Goal: Task Accomplishment & Management: Complete application form

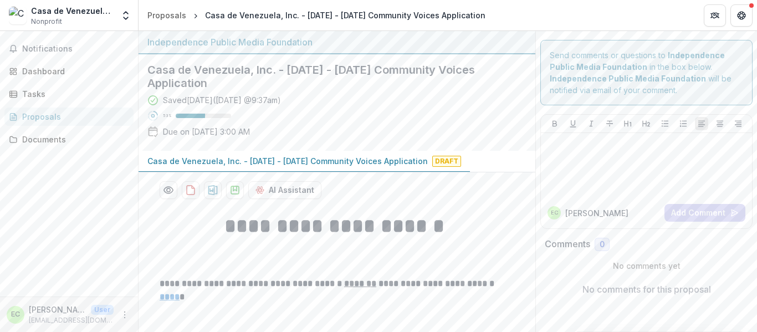
scroll to position [1895, 0]
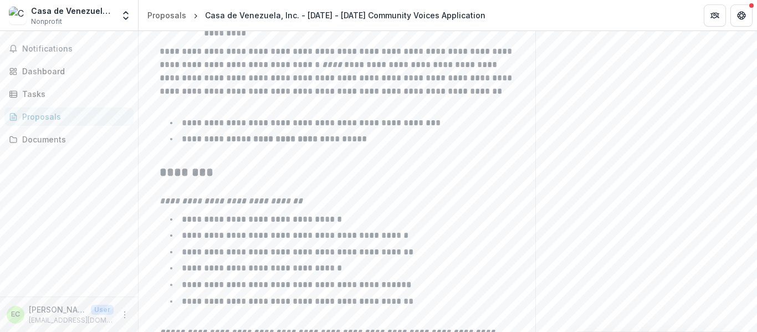
click at [434, 261] on li "**********" at bounding box center [343, 268] width 341 height 14
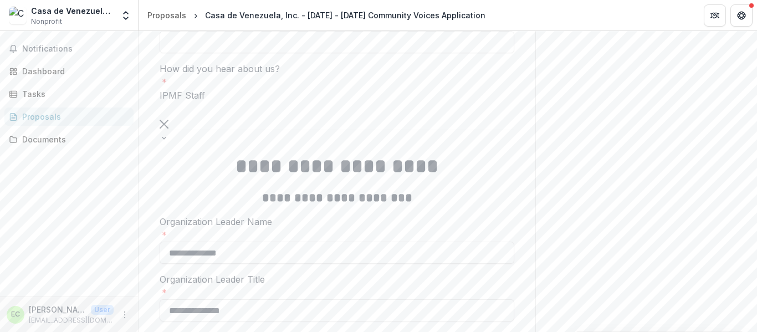
scroll to position [2630, 0]
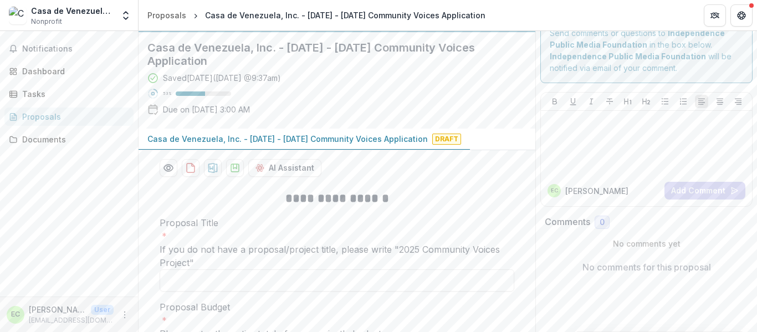
scroll to position [89, 0]
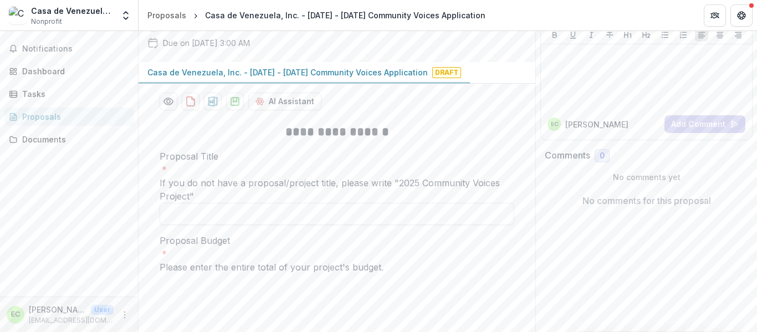
click at [485, 125] on h2 "**********" at bounding box center [337, 132] width 354 height 17
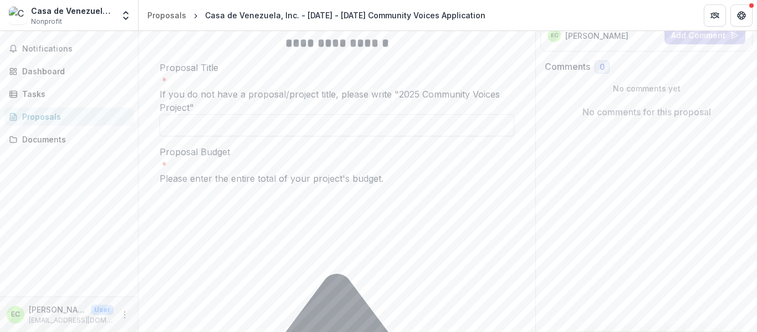
scroll to position [199, 0]
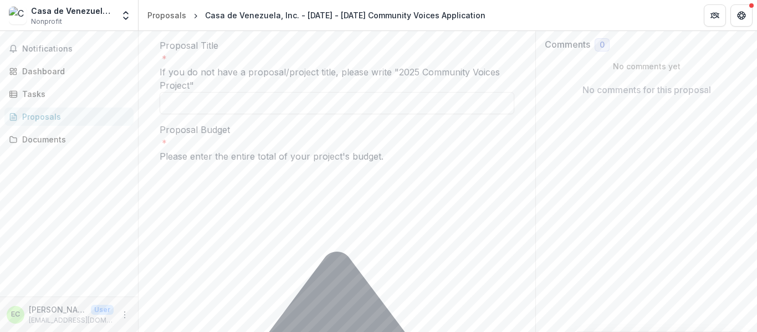
type input "*"
click at [248, 164] on input "*" at bounding box center [204, 170] width 89 height 13
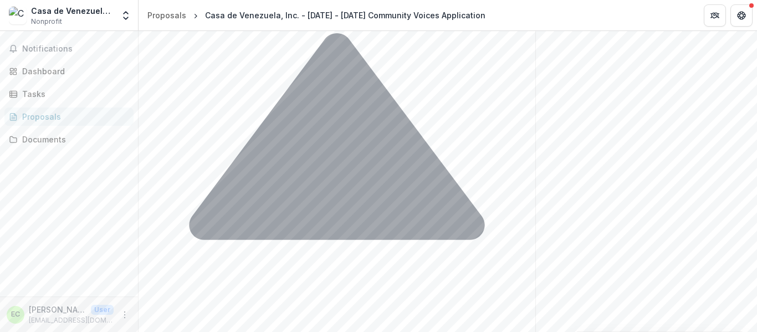
scroll to position [424, 0]
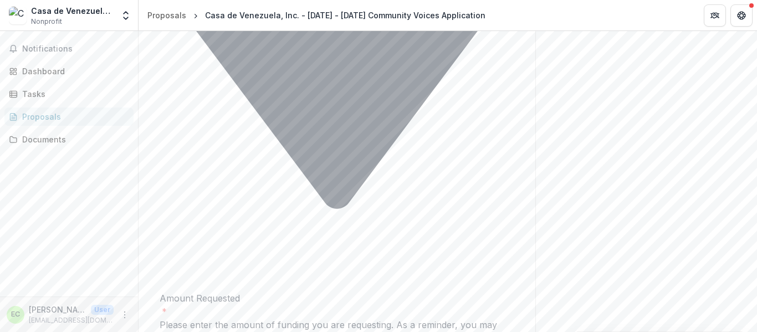
scroll to position [822, 0]
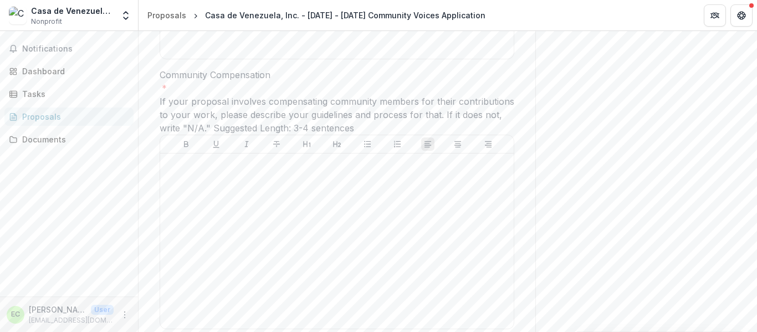
scroll to position [2816, 0]
